Goal: Register for event/course

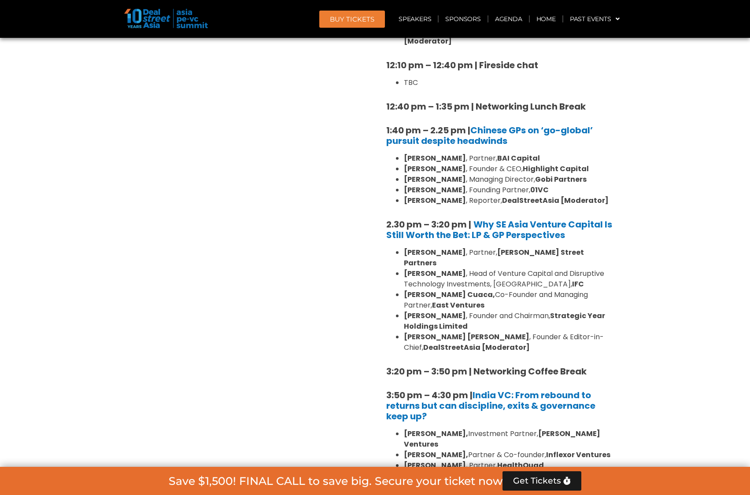
scroll to position [1012, 0]
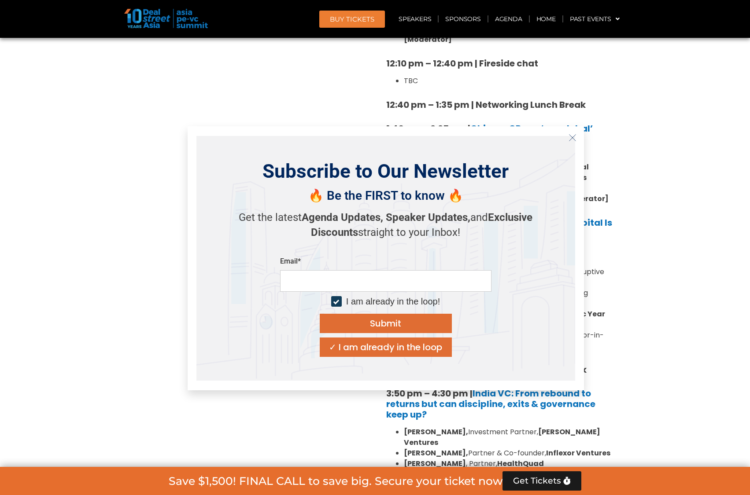
click at [578, 140] on button "Close" at bounding box center [572, 138] width 14 height 14
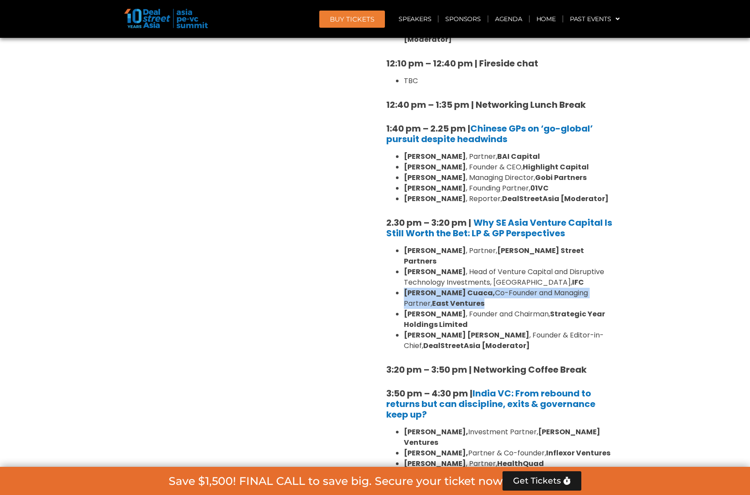
drag, startPoint x: 404, startPoint y: 261, endPoint x: 457, endPoint y: 274, distance: 54.3
click at [457, 288] on li "[PERSON_NAME], Co-Founder and Managing Partner, East Ventures" at bounding box center [509, 298] width 211 height 21
click at [449, 288] on li "[PERSON_NAME], Co-Founder and Managing Partner, East Ventures" at bounding box center [509, 298] width 211 height 21
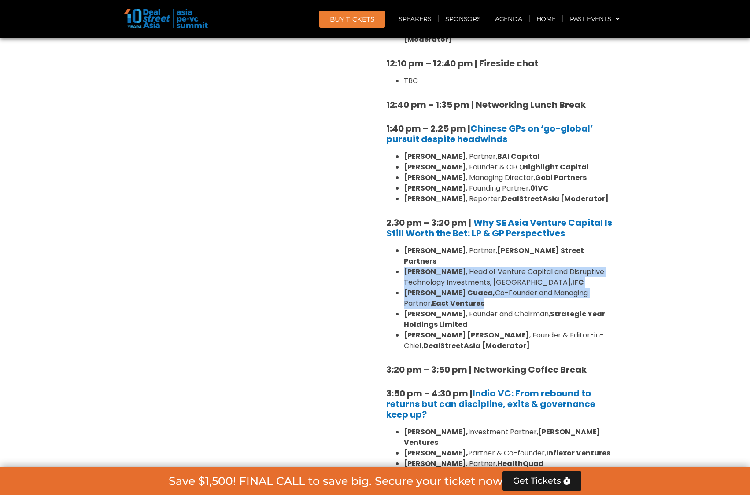
drag, startPoint x: 449, startPoint y: 272, endPoint x: 411, endPoint y: 236, distance: 52.6
click at [411, 246] on ul "[PERSON_NAME] , Partner, [PERSON_NAME] Street Partners [PERSON_NAME] , Head of …" at bounding box center [500, 299] width 229 height 106
click at [655, 258] on section "Private Equity & Investment Summit Ballroom 1, [DATE] 8:00 am – 9:00 am | Regis…" at bounding box center [375, 199] width 750 height 1266
drag, startPoint x: 442, startPoint y: 269, endPoint x: 404, endPoint y: 241, distance: 47.3
click at [404, 246] on ul "[PERSON_NAME] , Partner, [PERSON_NAME] Street Partners [PERSON_NAME] , Head of …" at bounding box center [500, 299] width 229 height 106
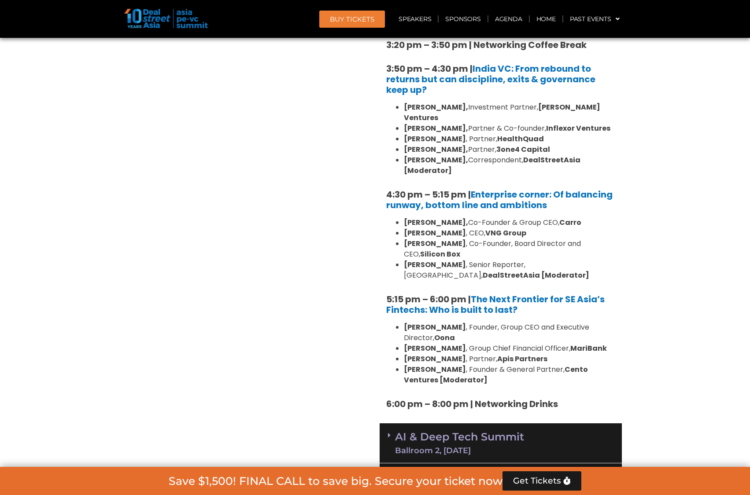
scroll to position [1365, 0]
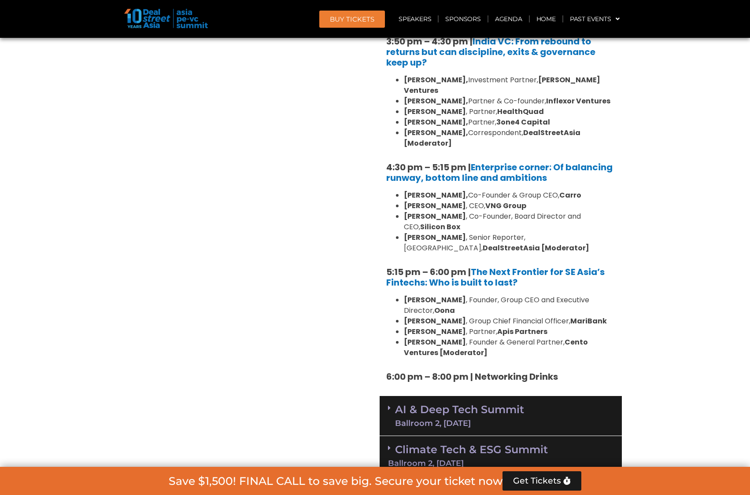
click at [542, 396] on div "AI & Deep Tech Summit Ballroom 2, [DATE]" at bounding box center [500, 416] width 242 height 40
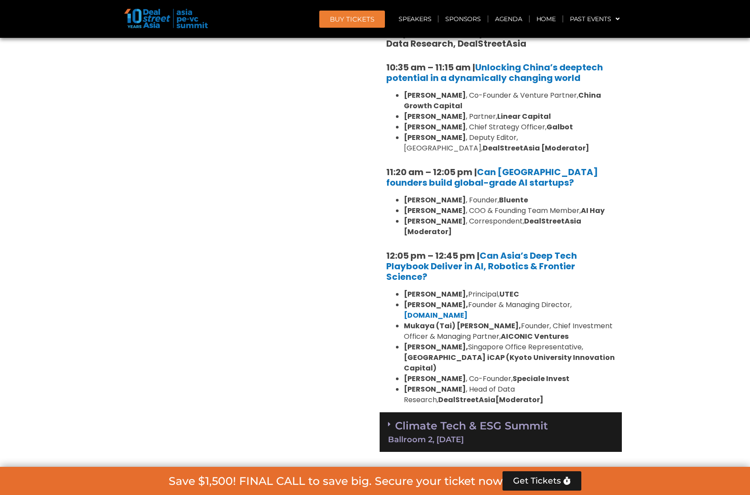
scroll to position [1805, 0]
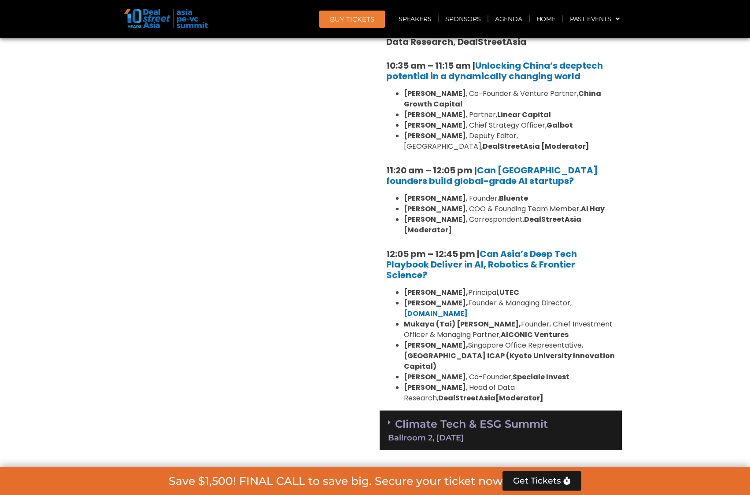
click at [545, 434] on div "Ballroom 2, [DATE]" at bounding box center [500, 438] width 225 height 8
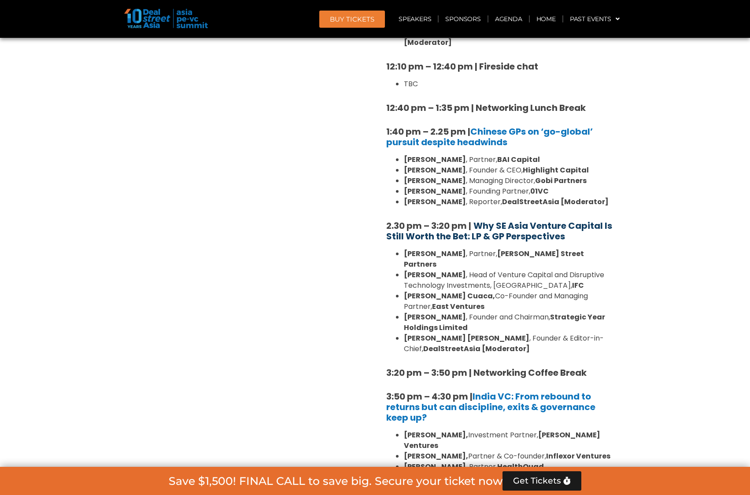
scroll to position [1056, 0]
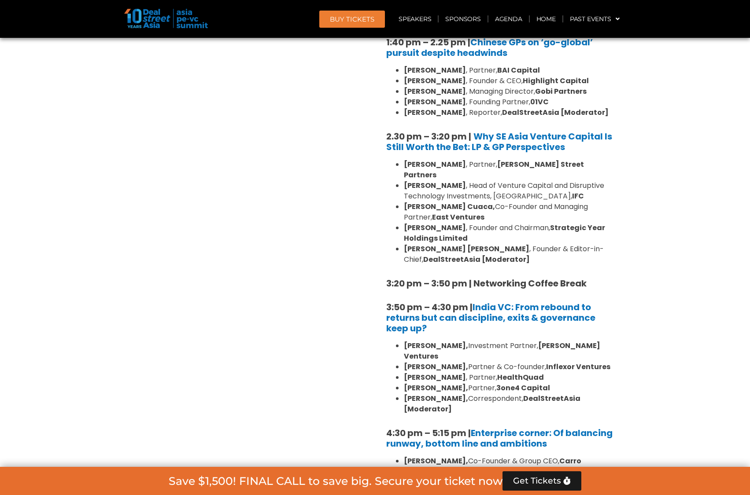
scroll to position [1100, 0]
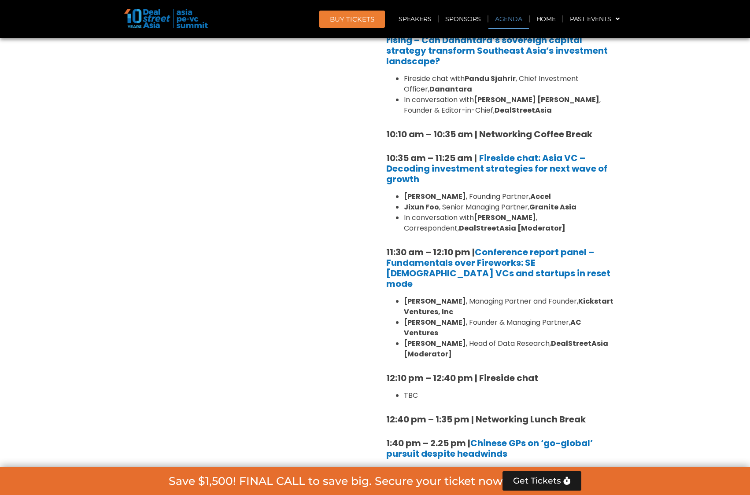
scroll to position [528, 0]
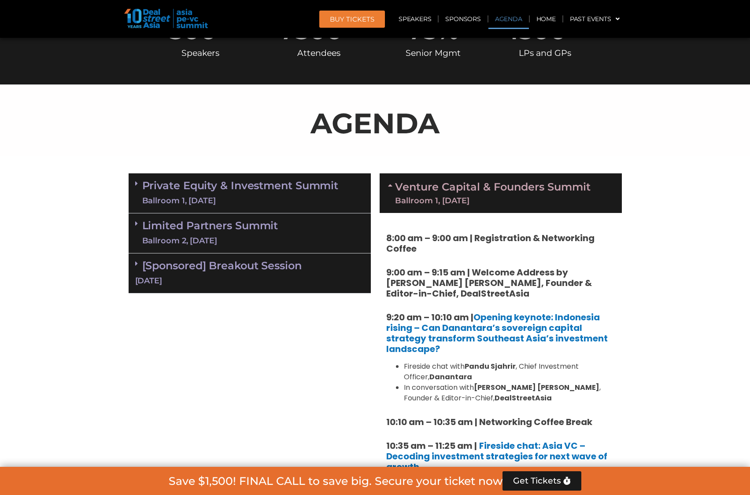
scroll to position [352, 0]
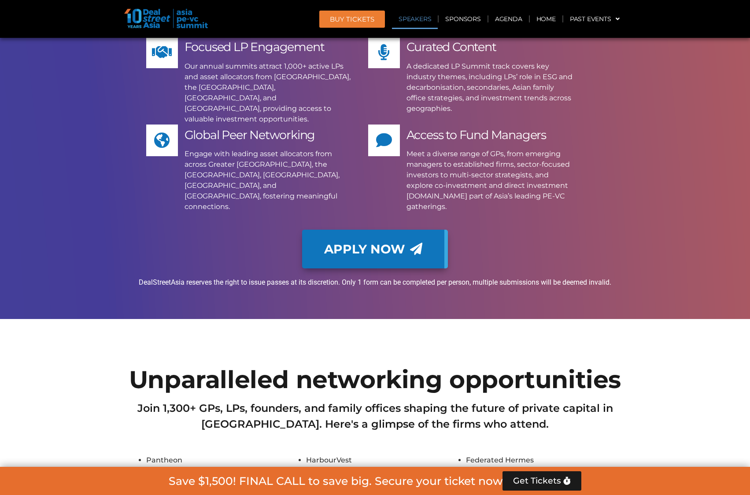
scroll to position [12467, 0]
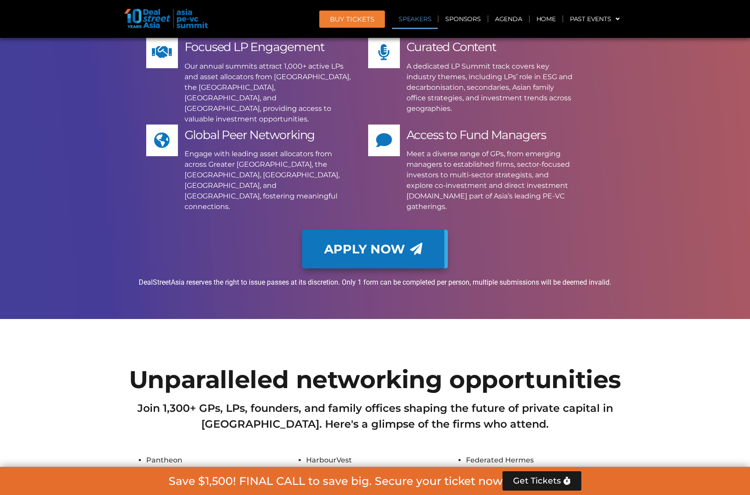
scroll to position [3245, 0]
